Goal: Information Seeking & Learning: Learn about a topic

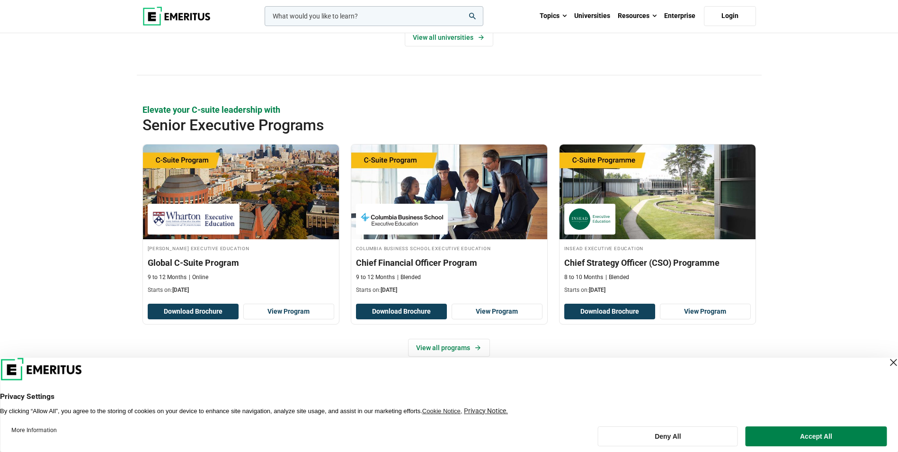
scroll to position [379, 0]
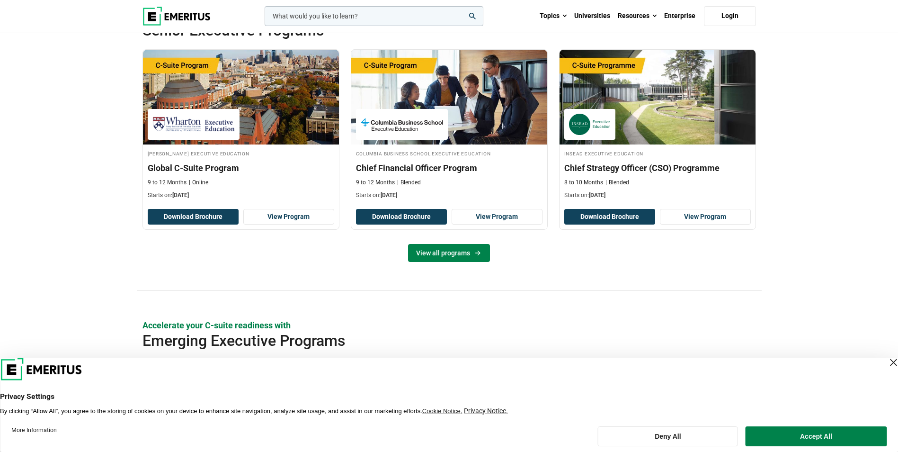
click at [469, 255] on link "View all programs" at bounding box center [449, 253] width 82 height 18
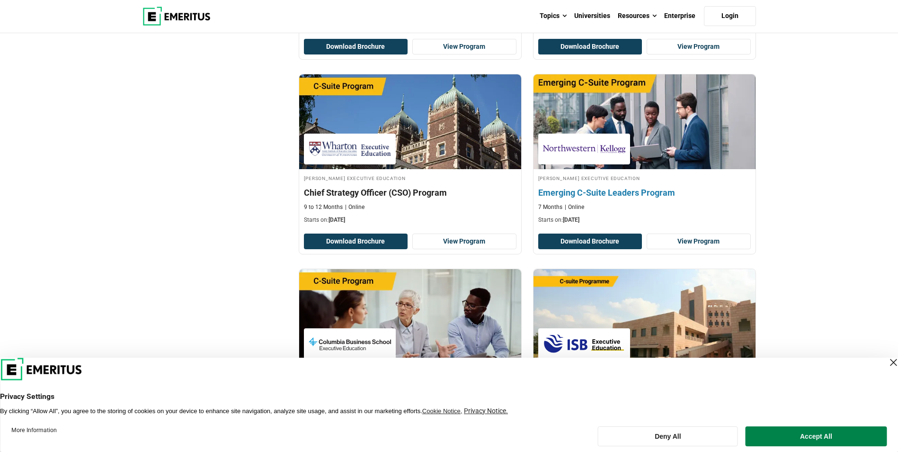
scroll to position [1893, 0]
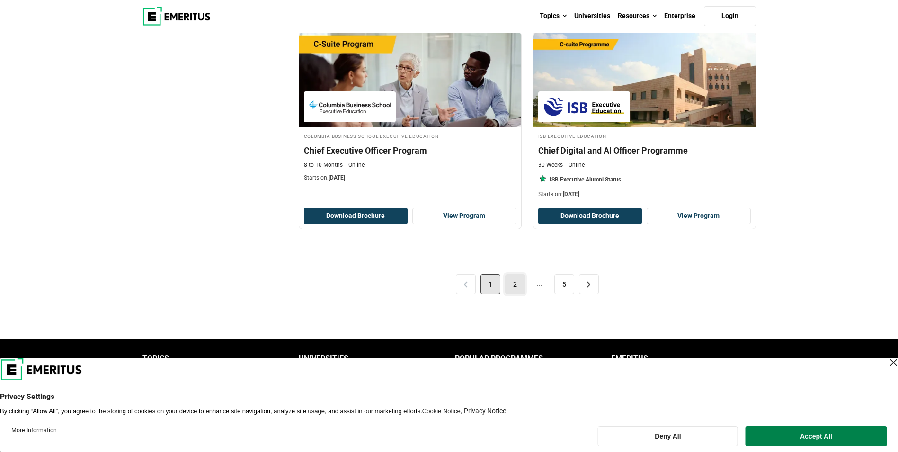
click at [515, 284] on link "2" at bounding box center [515, 284] width 20 height 20
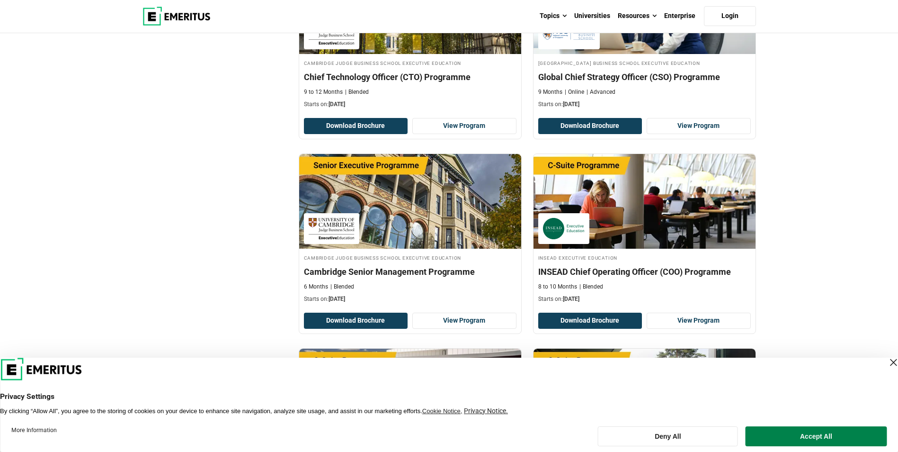
scroll to position [1420, 0]
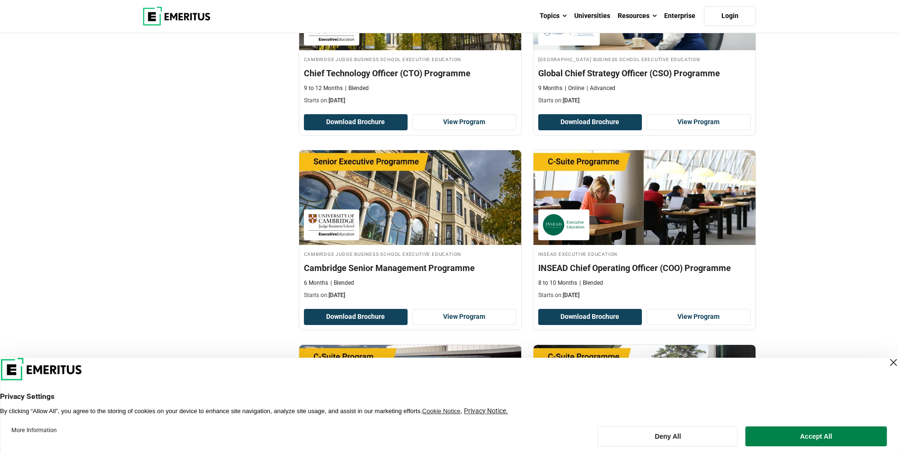
click at [887, 361] on div "Close Layer" at bounding box center [893, 361] width 13 height 13
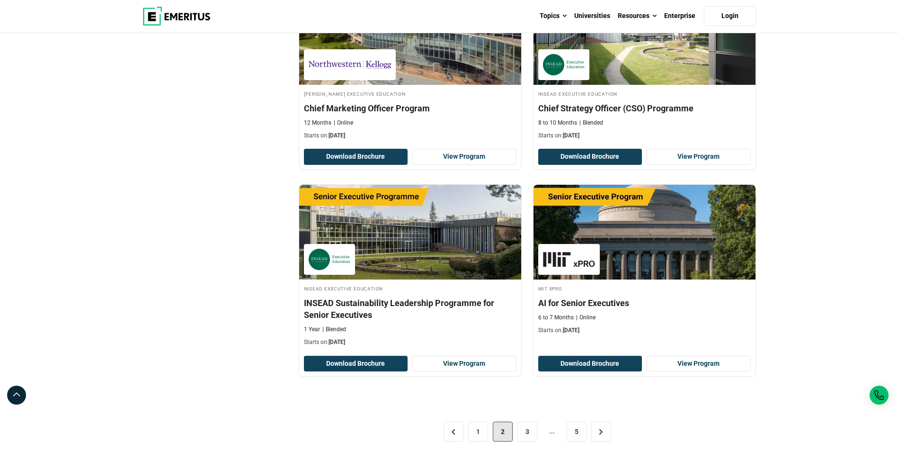
scroll to position [1799, 0]
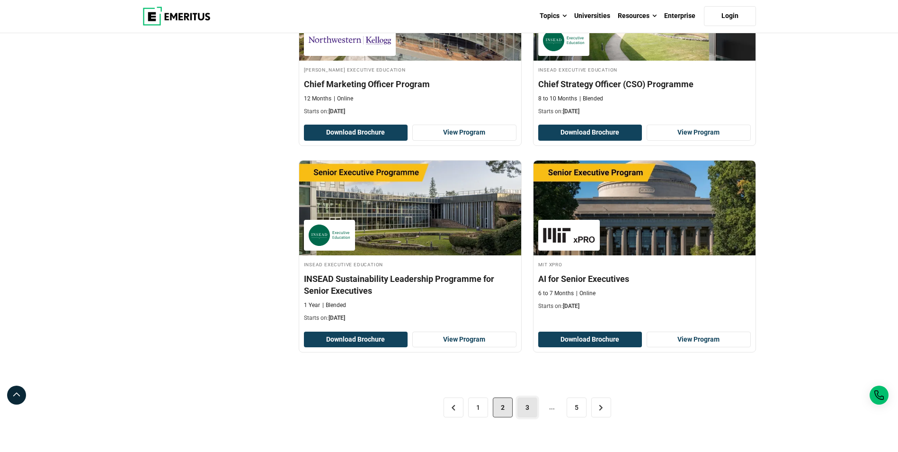
click at [534, 409] on link "3" at bounding box center [527, 407] width 20 height 20
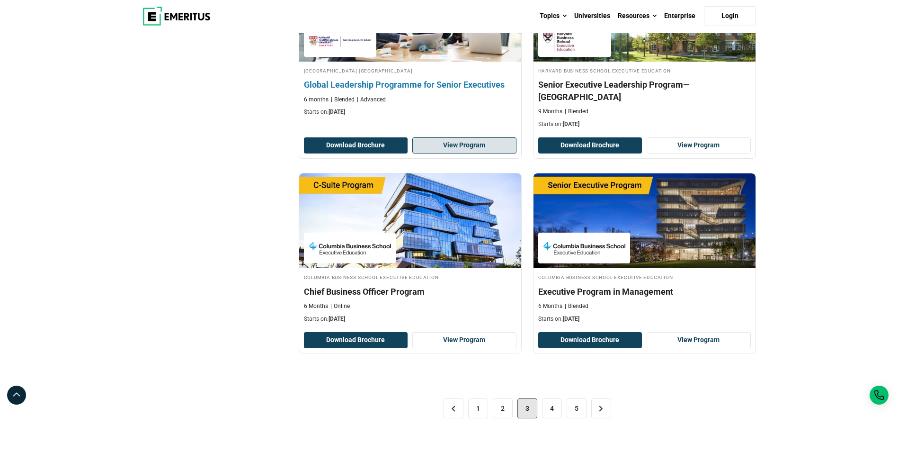
scroll to position [1799, 0]
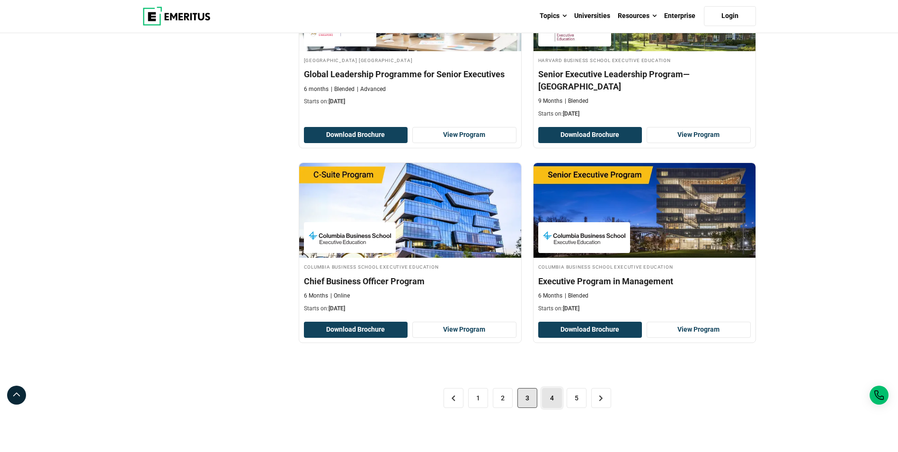
click at [551, 388] on link "4" at bounding box center [552, 398] width 20 height 20
